Goal: Information Seeking & Learning: Find specific fact

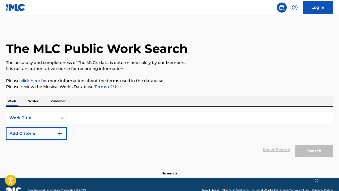
click at [97, 121] on input "Search Form" at bounding box center [200, 118] width 266 height 12
paste input "LOST IN THE STARS"
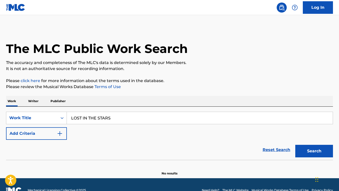
type input "LOST IN THE STARS"
click at [49, 135] on button "Add Criteria" at bounding box center [36, 133] width 61 height 13
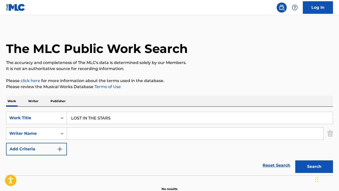
click at [134, 135] on input "Search Form" at bounding box center [195, 134] width 256 height 12
paste input "[PERSON_NAME]"
type input "[PERSON_NAME]"
click at [295, 160] on button "Search" at bounding box center [314, 166] width 38 height 13
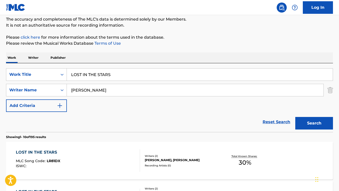
click at [38, 123] on div "Reset Search Search" at bounding box center [169, 122] width 327 height 20
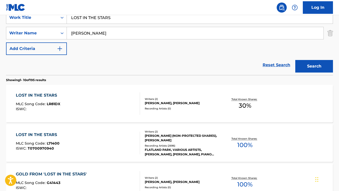
scroll to position [106, 0]
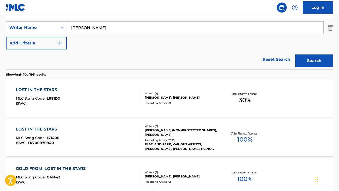
click at [90, 139] on div "LOST IN THE STARS MLC Song Code : L71400 ISWC : T0700970940" at bounding box center [78, 137] width 124 height 23
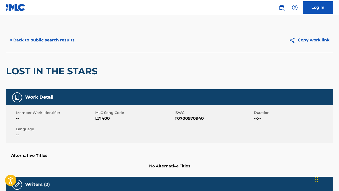
click at [54, 39] on button "< Back to public search results" at bounding box center [42, 40] width 72 height 13
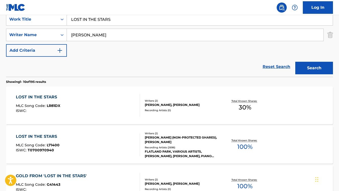
scroll to position [97, 0]
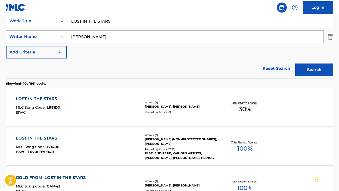
drag, startPoint x: 114, startPoint y: 21, endPoint x: 48, endPoint y: 19, distance: 66.3
click at [48, 19] on div "SearchWithCriteria8f597fae-8ecf-46c4-b6a6-51ec9f03bffb Work Title LOST IN THE S…" at bounding box center [169, 21] width 327 height 13
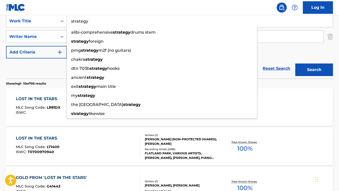
type input "strategy"
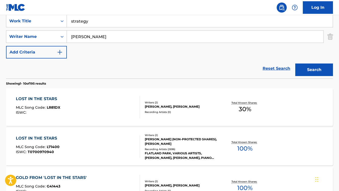
click at [13, 78] on div "Reset Search Search" at bounding box center [169, 68] width 327 height 20
drag, startPoint x: 106, startPoint y: 36, endPoint x: 66, endPoint y: 36, distance: 40.7
click at [66, 36] on div "SearchWithCriteriafea1ea7a-dc82-4859-897b-2aaf843c1a77 Writer Name [PERSON_NAME]" at bounding box center [169, 36] width 327 height 13
paste input "[PERSON_NAME]"
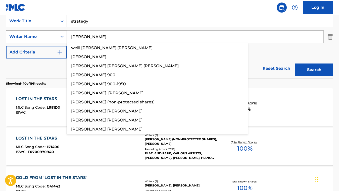
type input "[PERSON_NAME]"
click at [295, 64] on button "Search" at bounding box center [314, 70] width 38 height 13
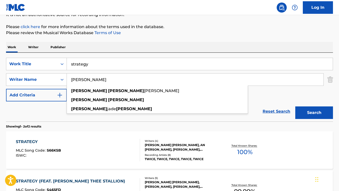
scroll to position [61, 0]
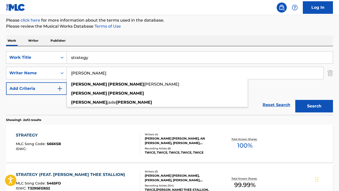
click at [68, 138] on div "STRATEGY MLC Song Code : S66KSB ISWC :" at bounding box center [78, 143] width 124 height 23
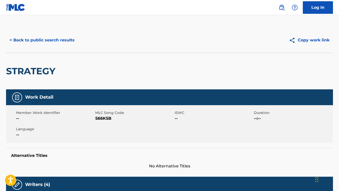
click at [34, 43] on button "< Back to public search results" at bounding box center [42, 40] width 72 height 13
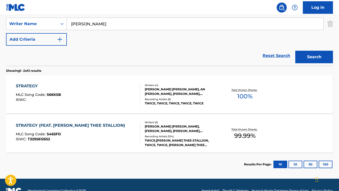
scroll to position [115, 0]
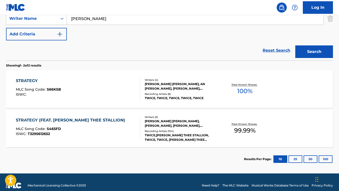
click at [118, 133] on div "STRATEGY (FEAT. [PERSON_NAME] THEE STALLION) MLC Song Code : S465FD ISWC : T329…" at bounding box center [78, 128] width 124 height 23
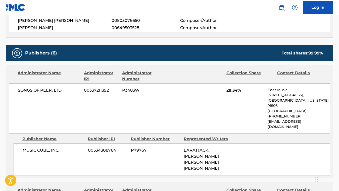
scroll to position [296, 0]
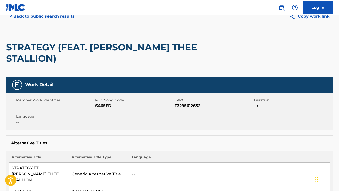
click at [33, 21] on button "< Back to public search results" at bounding box center [42, 16] width 72 height 13
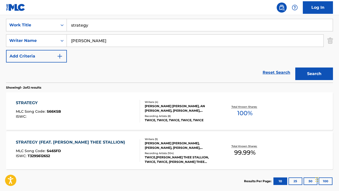
click at [94, 160] on div "STRATEGY (FEAT. [PERSON_NAME] THEE STALLION) MLC Song Code : S465FD ISWC : T329…" at bounding box center [72, 150] width 112 height 23
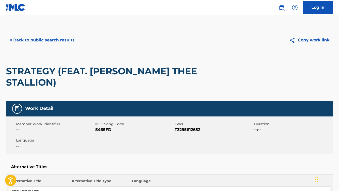
click at [49, 41] on button "< Back to public search results" at bounding box center [42, 40] width 72 height 13
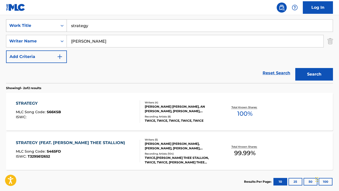
drag, startPoint x: 97, startPoint y: 24, endPoint x: 56, endPoint y: 24, distance: 41.2
click at [56, 24] on div "SearchWithCriteria8f597fae-8ecf-46c4-b6a6-51ec9f03bffb Work Title strategy" at bounding box center [169, 25] width 327 height 13
paste input "MANCHILD"
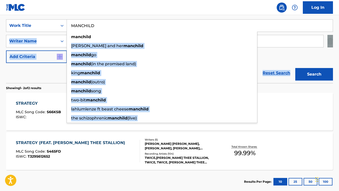
click at [36, 82] on form "SearchWithCriteria8f597fae-8ecf-46c4-b6a6-51ec9f03bffb Work Title MANCHILD manc…" at bounding box center [169, 51] width 327 height 64
click at [36, 82] on div "Reset Search Search" at bounding box center [169, 73] width 327 height 20
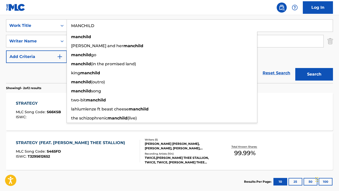
click at [44, 79] on div "Reset Search Search" at bounding box center [169, 73] width 327 height 20
click at [32, 83] on section "Showing 1 - 2 of 2 results" at bounding box center [169, 86] width 327 height 7
click at [32, 80] on div "Reset Search Search" at bounding box center [169, 73] width 327 height 20
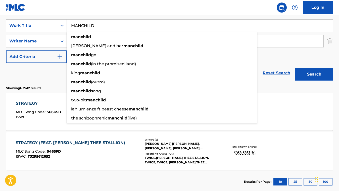
click at [86, 24] on input "MANCHILD" at bounding box center [200, 26] width 266 height 12
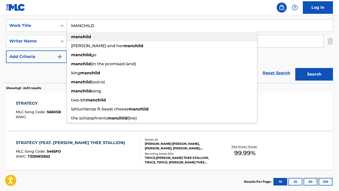
click at [89, 34] on strong "manchild" at bounding box center [81, 36] width 20 height 5
type input "manchild"
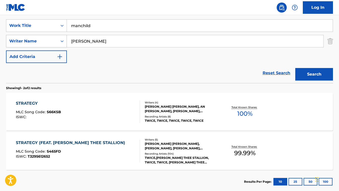
drag, startPoint x: 98, startPoint y: 43, endPoint x: 59, endPoint y: 37, distance: 38.8
click at [60, 37] on div "SearchWithCriteriafea1ea7a-dc82-4859-897b-2aaf843c1a77 Writer Name [PERSON_NAME]" at bounding box center [169, 41] width 327 height 13
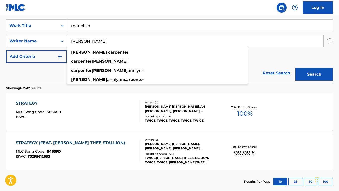
type input "[PERSON_NAME]"
click at [295, 68] on button "Search" at bounding box center [314, 74] width 38 height 13
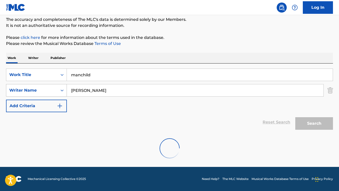
scroll to position [43, 0]
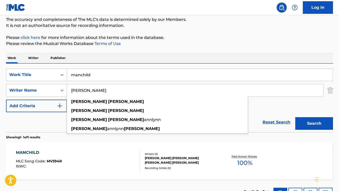
click at [48, 153] on div "MANCHILD" at bounding box center [39, 153] width 46 height 6
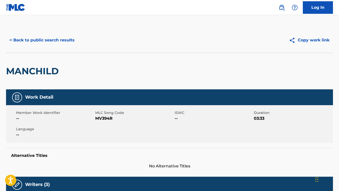
click at [43, 37] on button "< Back to public search results" at bounding box center [42, 40] width 72 height 13
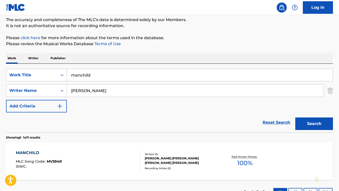
drag, startPoint x: 93, startPoint y: 73, endPoint x: 70, endPoint y: 73, distance: 22.6
click at [70, 73] on input "manchild" at bounding box center [200, 75] width 266 height 12
paste input "TWILIGHT ZONE"
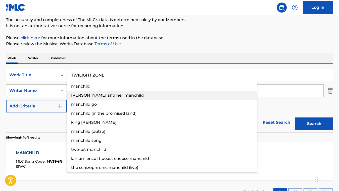
type input "TWILIGHT ZONE"
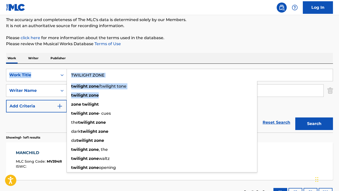
drag, startPoint x: 123, startPoint y: 93, endPoint x: 120, endPoint y: 56, distance: 37.5
click at [120, 56] on div "Work Writer Publisher SearchWithCriteria8f597fae-8ecf-46c4-b6a6-51ec9f03bffb Wo…" at bounding box center [169, 128] width 327 height 151
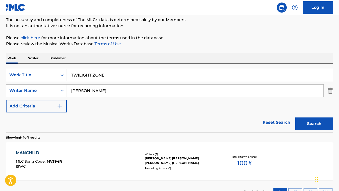
click at [120, 56] on div "Work Writer Publisher" at bounding box center [169, 58] width 327 height 11
drag, startPoint x: 116, startPoint y: 93, endPoint x: 58, endPoint y: 90, distance: 57.5
click at [58, 90] on div "SearchWithCriteriafea1ea7a-dc82-4859-897b-2aaf843c1a77 Writer Name [PERSON_NAME]" at bounding box center [169, 90] width 327 height 13
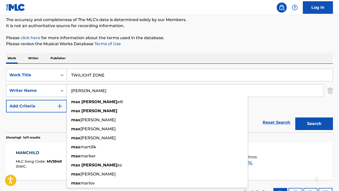
type input "[PERSON_NAME]"
click at [295, 117] on button "Search" at bounding box center [314, 123] width 38 height 13
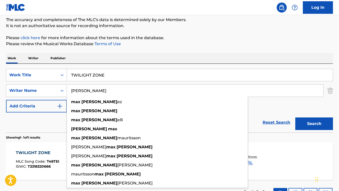
click at [39, 117] on div "Reset Search Search" at bounding box center [169, 122] width 327 height 20
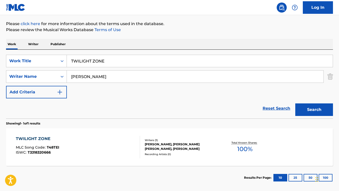
scroll to position [61, 0]
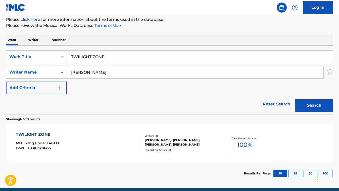
click at [77, 142] on div "TWILIGHT ZONE MLC Song Code : T48TEI ISWC : T3318320666" at bounding box center [78, 143] width 124 height 23
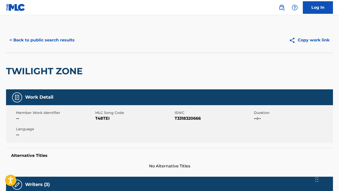
click at [52, 36] on button "< Back to public search results" at bounding box center [42, 40] width 72 height 13
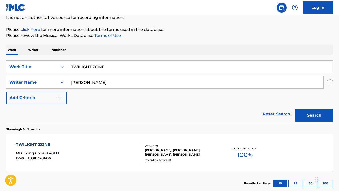
scroll to position [50, 0]
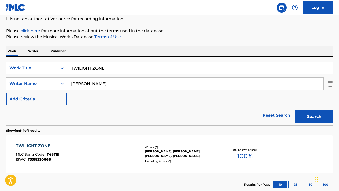
drag, startPoint x: 112, startPoint y: 66, endPoint x: 62, endPoint y: 65, distance: 50.0
click at [62, 65] on div "SearchWithCriteria8f597fae-8ecf-46c4-b6a6-51ec9f03bffb Work Title TWILIGHT ZONE" at bounding box center [169, 68] width 327 height 13
paste input "GOOD NEWS"
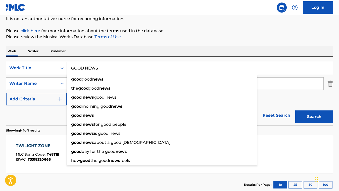
type input "GOOD NEWS"
click at [54, 111] on div "Reset Search Search" at bounding box center [169, 115] width 327 height 20
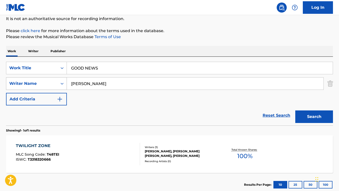
drag, startPoint x: 97, startPoint y: 86, endPoint x: 56, endPoint y: 79, distance: 41.0
click at [56, 79] on div "SearchWithCriteriafea1ea7a-dc82-4859-897b-2aaf843c1a77 Writer Name [PERSON_NAME]" at bounding box center [169, 83] width 327 height 13
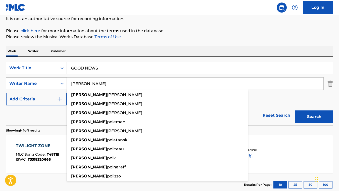
type input "[PERSON_NAME]"
click at [295, 110] on button "Search" at bounding box center [314, 116] width 38 height 13
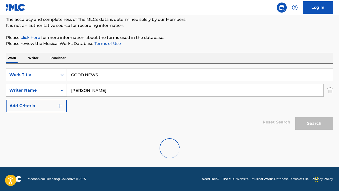
scroll to position [43, 0]
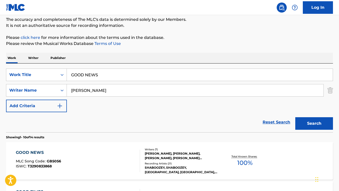
click at [44, 122] on div "Reset Search Search" at bounding box center [169, 122] width 327 height 20
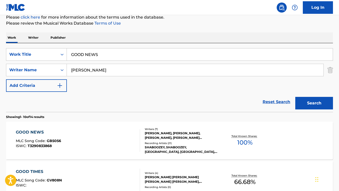
scroll to position [65, 0]
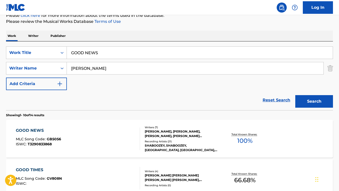
click at [74, 132] on div "GOOD NEWS MLC Song Code : GB5056 ISWC : T3290833868" at bounding box center [78, 139] width 124 height 23
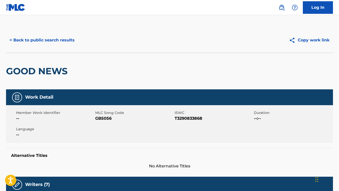
click at [66, 42] on button "< Back to public search results" at bounding box center [42, 40] width 72 height 13
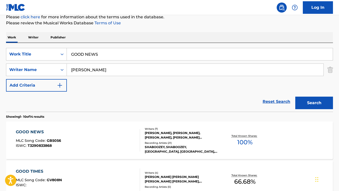
scroll to position [63, 0]
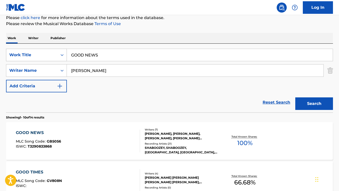
drag, startPoint x: 108, startPoint y: 56, endPoint x: 48, endPoint y: 57, distance: 59.5
click at [48, 57] on div "SearchWithCriteria8f597fae-8ecf-46c4-b6a6-51ec9f03bffb Work Title GOOD NEWS" at bounding box center [169, 55] width 327 height 13
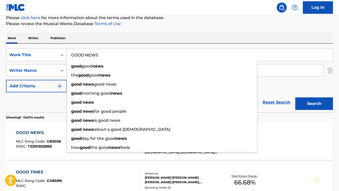
drag, startPoint x: 102, startPoint y: 57, endPoint x: 70, endPoint y: 55, distance: 32.2
click at [70, 55] on input "GOOD NEWS" at bounding box center [200, 55] width 266 height 12
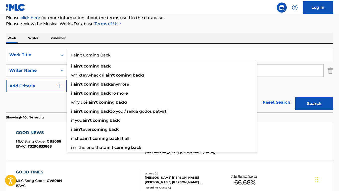
type input "I ain't Coming Back"
click at [89, 40] on div "Work Writer Publisher" at bounding box center [169, 38] width 327 height 11
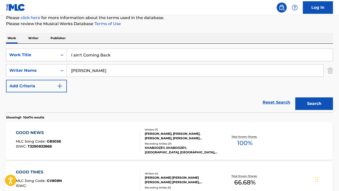
drag, startPoint x: 106, startPoint y: 72, endPoint x: 69, endPoint y: 71, distance: 36.4
click at [69, 71] on input "[PERSON_NAME]" at bounding box center [195, 71] width 256 height 12
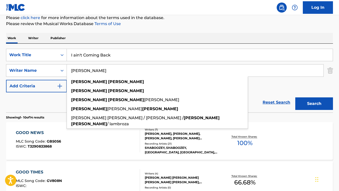
paste input "RNEST [PERSON_NAME]"
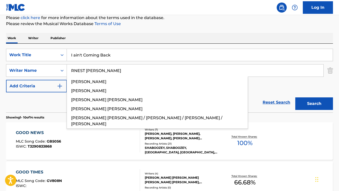
click at [295, 97] on button "Search" at bounding box center [314, 103] width 38 height 13
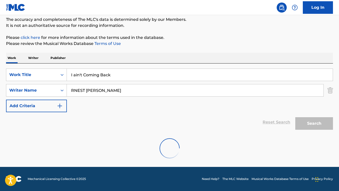
scroll to position [27, 0]
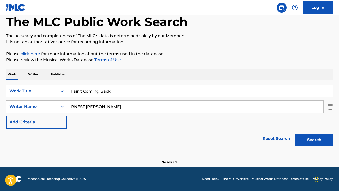
drag, startPoint x: 114, startPoint y: 107, endPoint x: 68, endPoint y: 105, distance: 46.5
click at [68, 105] on input "RNEST [PERSON_NAME]" at bounding box center [195, 107] width 256 height 12
paste input "E"
type input "[PERSON_NAME] [PERSON_NAME]"
click at [295, 134] on button "Search" at bounding box center [314, 140] width 38 height 13
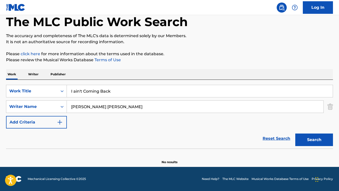
scroll to position [43, 0]
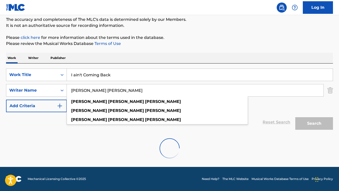
click at [49, 119] on div "Reset Search Search" at bounding box center [169, 122] width 327 height 20
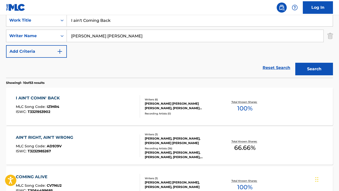
scroll to position [98, 0]
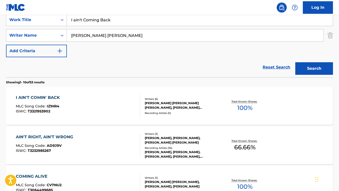
click at [69, 116] on div "I AIN'T COMIN' BACK MLC Song Code : IZ1HR4 ISWC : T3321953902" at bounding box center [78, 106] width 124 height 23
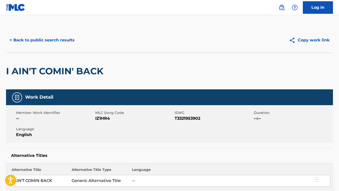
click at [30, 40] on button "< Back to public search results" at bounding box center [42, 40] width 72 height 13
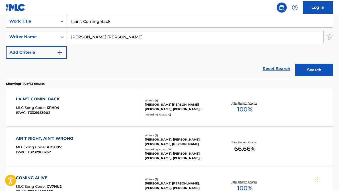
drag, startPoint x: 114, startPoint y: 23, endPoint x: 71, endPoint y: 21, distance: 43.5
click at [71, 21] on input "I ain't Coming Back" at bounding box center [200, 21] width 266 height 12
paste input "UP FROM THE BOTTOM"
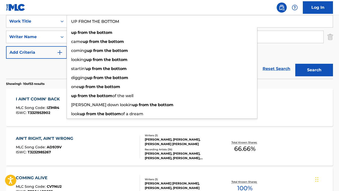
type input "UP FROM THE BOTTOM"
click at [47, 75] on div "Reset Search Search" at bounding box center [169, 69] width 327 height 20
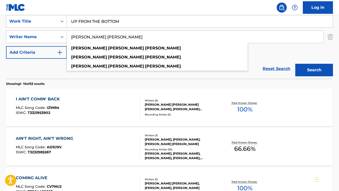
drag, startPoint x: 124, startPoint y: 38, endPoint x: 74, endPoint y: 34, distance: 49.9
click at [74, 34] on input "[PERSON_NAME] [PERSON_NAME]" at bounding box center [195, 37] width 256 height 12
paste input "[PERSON_NAME]"
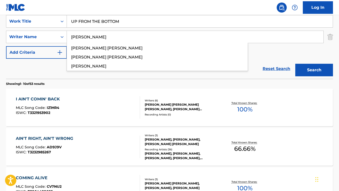
click at [295, 64] on button "Search" at bounding box center [314, 70] width 38 height 13
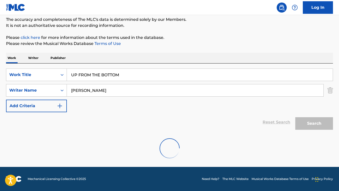
scroll to position [43, 0]
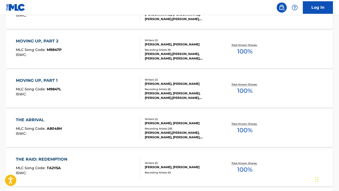
scroll to position [20, 0]
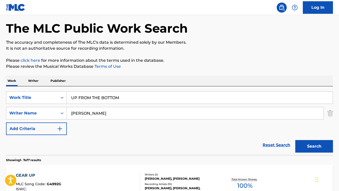
drag, startPoint x: 105, startPoint y: 114, endPoint x: 69, endPoint y: 111, distance: 36.8
click at [69, 111] on input "[PERSON_NAME]" at bounding box center [195, 113] width 256 height 12
paste input "[PERSON_NAME]"
click at [295, 140] on button "Search" at bounding box center [314, 146] width 38 height 13
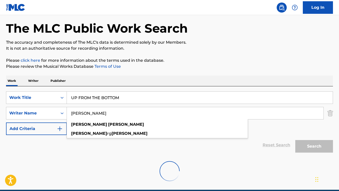
scroll to position [27, 0]
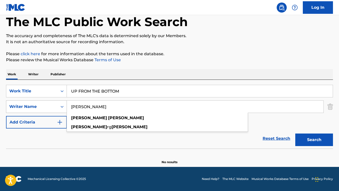
drag, startPoint x: 95, startPoint y: 107, endPoint x: 58, endPoint y: 104, distance: 37.1
click at [58, 104] on div "SearchWithCriteriafea1ea7a-dc82-4859-897b-2aaf843c1a77 Writer Name [PERSON_NAME…" at bounding box center [169, 106] width 327 height 13
paste input "[PERSON_NAME]"
type input "[PERSON_NAME]"
click at [295, 134] on button "Search" at bounding box center [314, 140] width 38 height 13
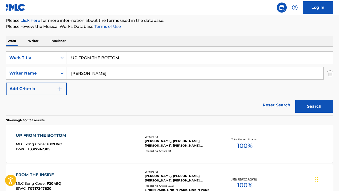
scroll to position [69, 0]
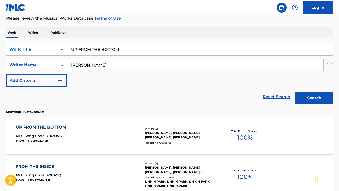
click at [101, 134] on div "UP FROM THE BOTTOM MLC Song Code : UX2HVC ISWC : T3317747385" at bounding box center [78, 135] width 124 height 23
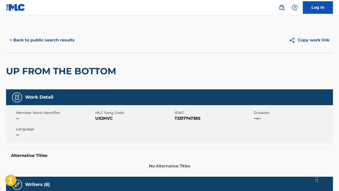
click at [56, 38] on button "< Back to public search results" at bounding box center [42, 40] width 72 height 13
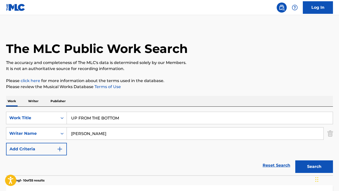
scroll to position [69, 0]
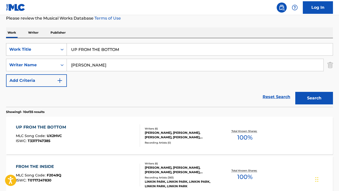
drag, startPoint x: 122, startPoint y: 50, endPoint x: 55, endPoint y: 49, distance: 66.3
click at [55, 49] on div "SearchWithCriteria8f597fae-8ecf-46c4-b6a6-51ec9f03bffb Work Title UP FROM THE B…" at bounding box center [169, 49] width 327 height 13
paste input "[PERSON_NAME]"
type input "[PERSON_NAME]"
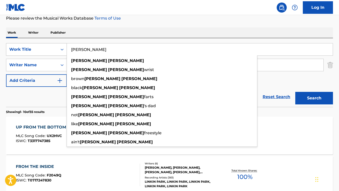
drag, startPoint x: 115, startPoint y: 51, endPoint x: 43, endPoint y: 46, distance: 72.0
click at [43, 46] on div "SearchWithCriteria8f597fae-8ecf-46c4-b6a6-51ec9f03bffb Work Title [PERSON_NAME]…" at bounding box center [169, 49] width 327 height 13
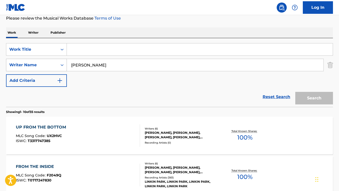
drag, startPoint x: 112, startPoint y: 67, endPoint x: 58, endPoint y: 59, distance: 54.5
click at [58, 59] on div "SearchWithCriteriafea1ea7a-dc82-4859-897b-2aaf843c1a77 Writer Name [PERSON_NAME]" at bounding box center [169, 65] width 327 height 13
paste input "[PERSON_NAME]"
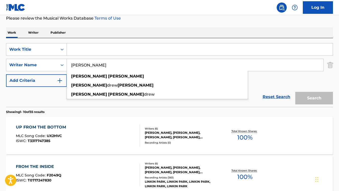
type input "[PERSON_NAME]"
click at [75, 51] on input "Search Form" at bounding box center [200, 49] width 266 height 12
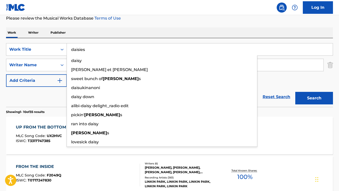
type input "daisies"
click at [295, 92] on button "Search" at bounding box center [314, 98] width 38 height 13
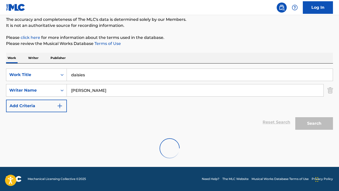
scroll to position [43, 0]
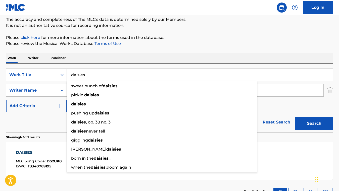
click at [96, 56] on div "Work Writer Publisher" at bounding box center [169, 58] width 327 height 11
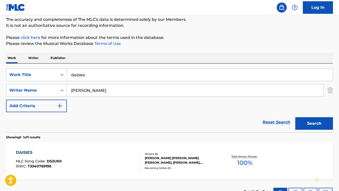
click at [132, 158] on div "DAISIES MLC Song Code : DS2UK0 ISWC : T3340769195" at bounding box center [78, 161] width 124 height 23
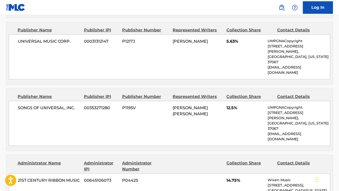
scroll to position [527, 0]
